Goal: Information Seeking & Learning: Learn about a topic

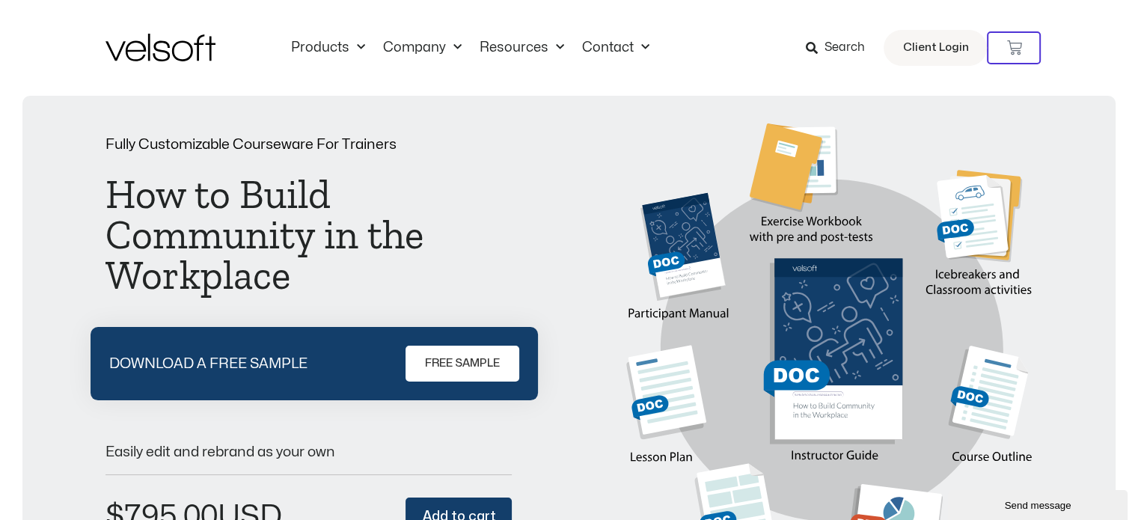
click at [848, 46] on span "Search" at bounding box center [844, 47] width 40 height 19
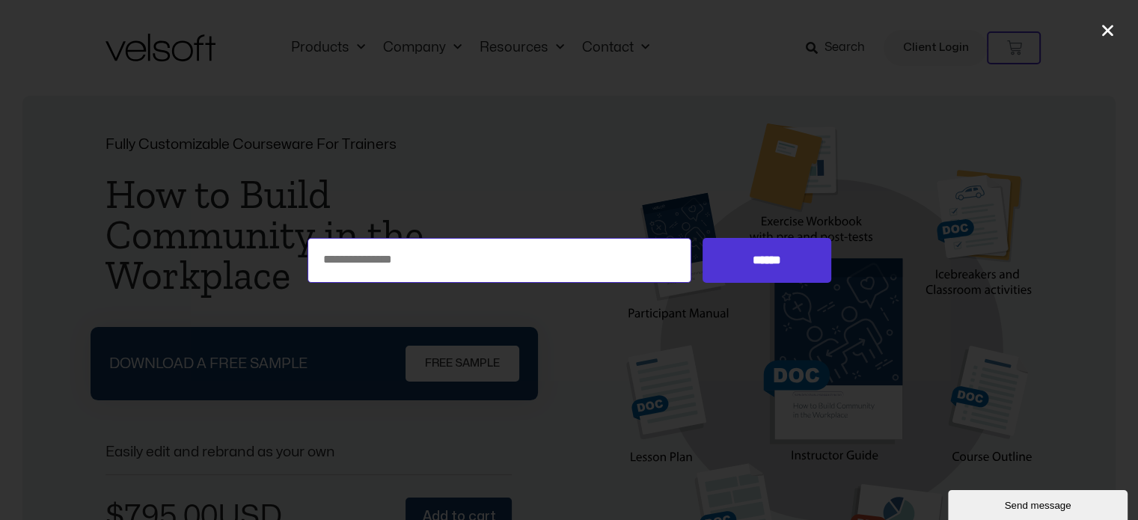
click at [548, 253] on input "Search for:" at bounding box center [500, 260] width 385 height 45
type input "**********"
click at [703, 238] on input "******" at bounding box center [767, 260] width 128 height 45
